Goal: Find specific page/section: Find specific page/section

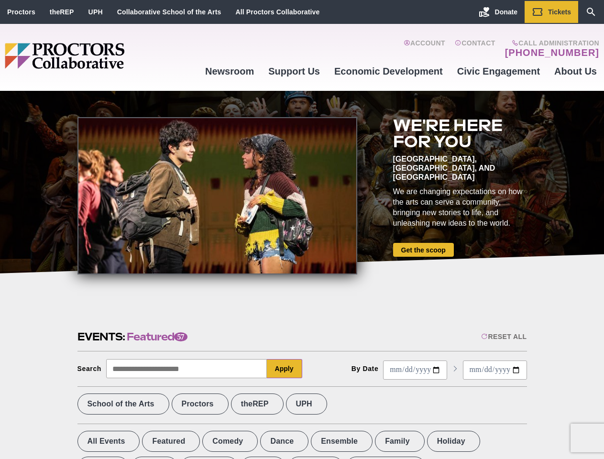
click at [302, 230] on div at bounding box center [218, 195] width 280 height 157
click at [503, 337] on div "Reset All" at bounding box center [503, 337] width 45 height 8
click at [285, 369] on button "Apply" at bounding box center [284, 368] width 35 height 19
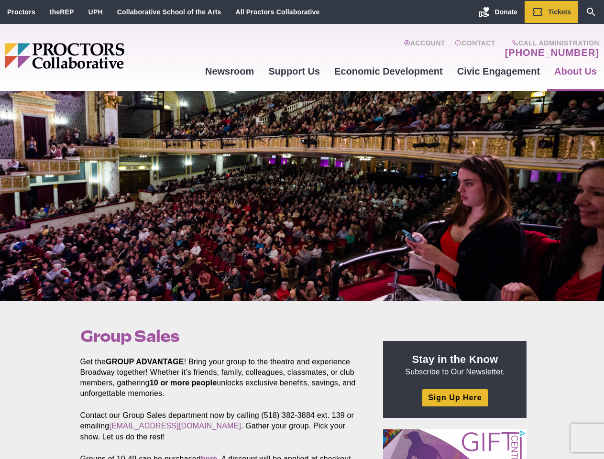
click at [302, 230] on div at bounding box center [302, 196] width 604 height 210
